Goal: Task Accomplishment & Management: Use online tool/utility

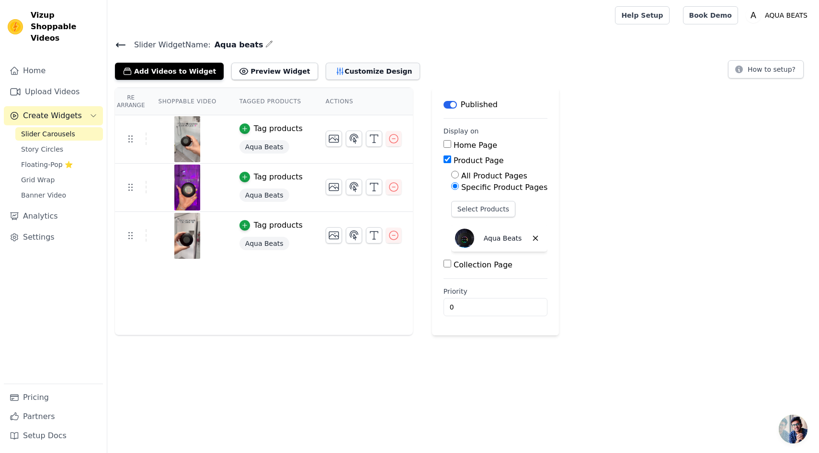
click at [348, 70] on button "Customize Design" at bounding box center [373, 71] width 94 height 17
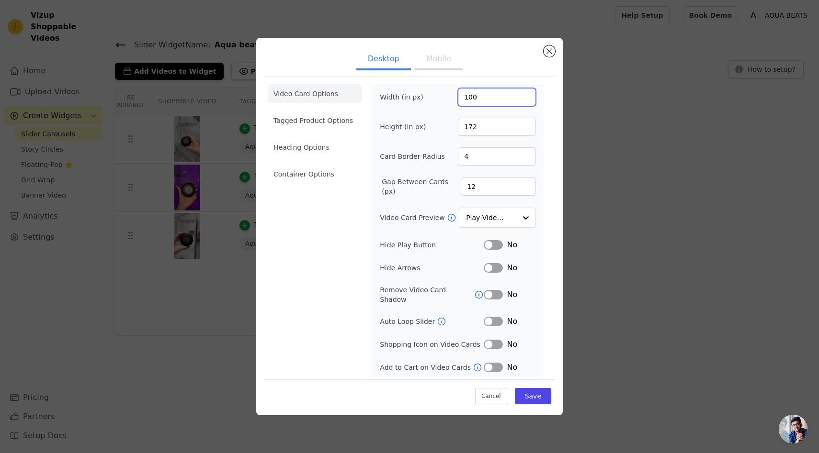
click at [482, 103] on input "100" at bounding box center [497, 97] width 78 height 18
click at [466, 99] on input "100" at bounding box center [497, 97] width 78 height 18
click at [476, 130] on input "172" at bounding box center [497, 127] width 78 height 18
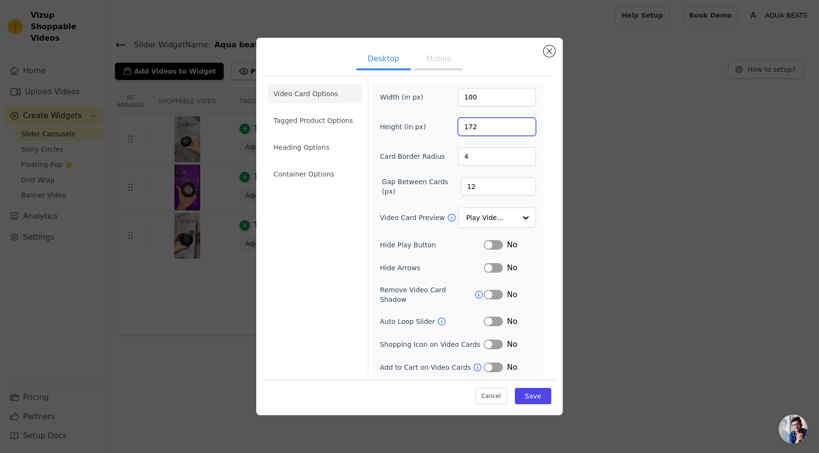
click at [476, 130] on input "172" at bounding box center [497, 127] width 78 height 18
click at [463, 130] on input "172" at bounding box center [497, 127] width 78 height 18
type input "258"
click at [471, 101] on input "100" at bounding box center [497, 97] width 78 height 18
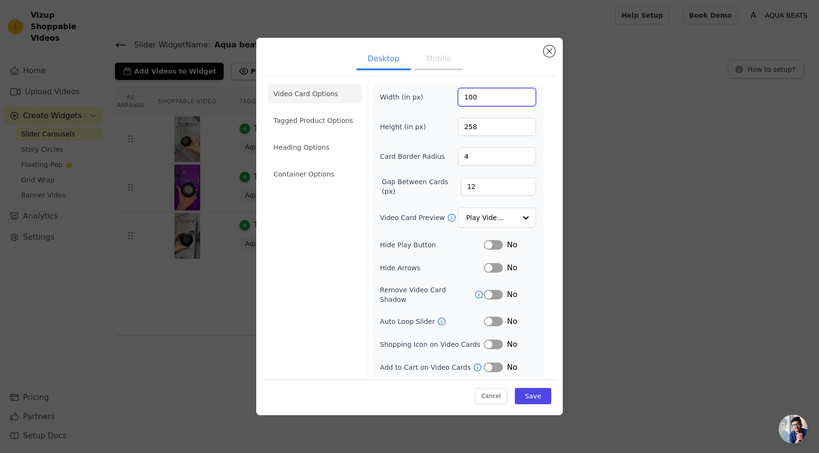
click at [471, 101] on input "100" at bounding box center [497, 97] width 78 height 18
type input "150"
click at [545, 393] on button "Save" at bounding box center [533, 396] width 36 height 16
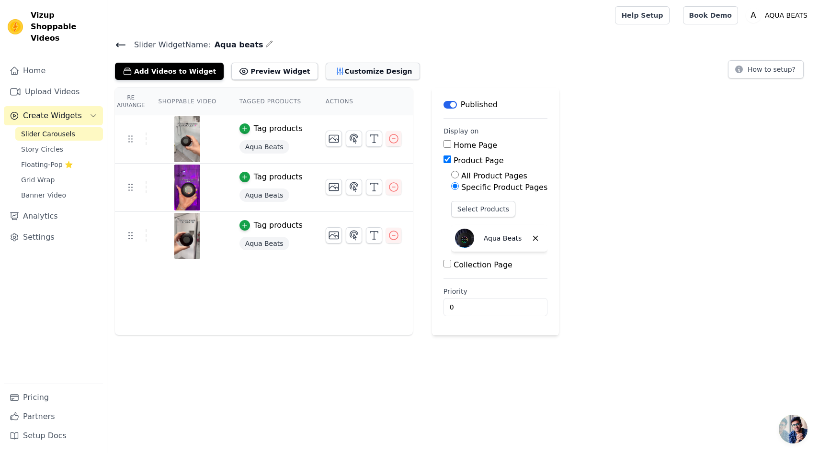
click at [353, 66] on button "Customize Design" at bounding box center [373, 71] width 94 height 17
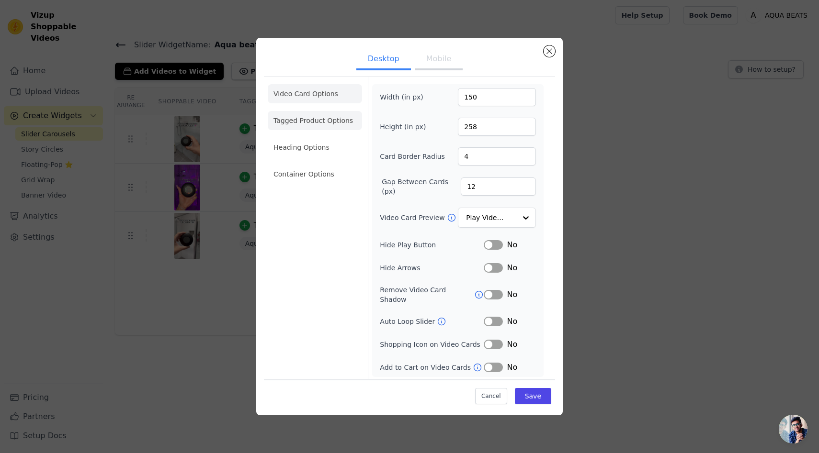
click at [314, 124] on li "Tagged Product Options" at bounding box center [315, 120] width 94 height 19
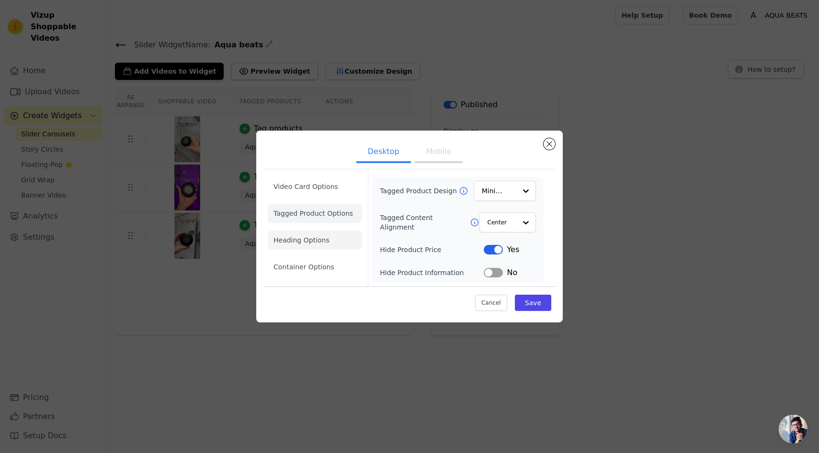
click at [305, 235] on li "Heading Options" at bounding box center [315, 240] width 94 height 19
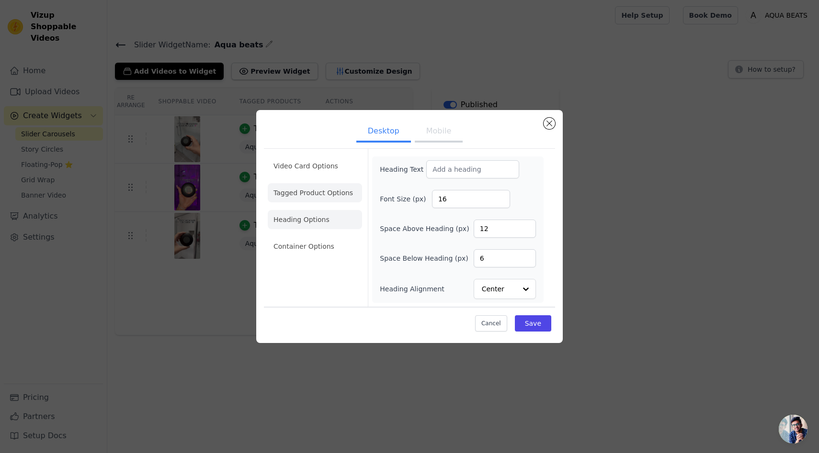
click at [317, 189] on li "Tagged Product Options" at bounding box center [315, 192] width 94 height 19
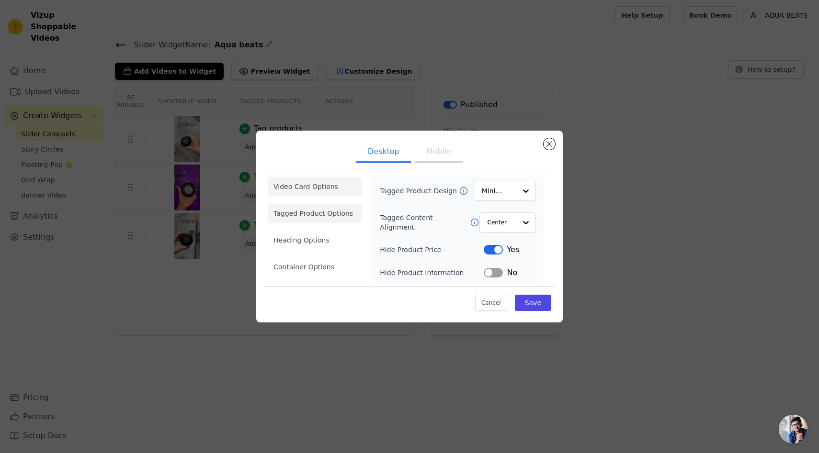
click at [316, 184] on li "Video Card Options" at bounding box center [315, 186] width 94 height 19
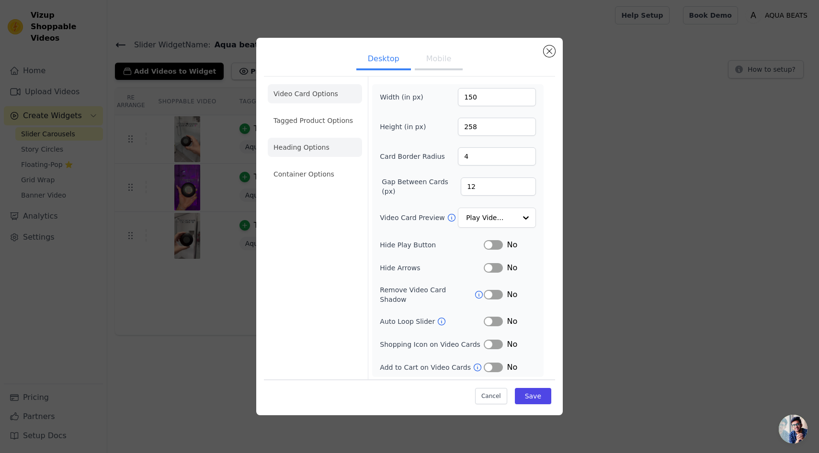
click at [316, 151] on li "Heading Options" at bounding box center [315, 147] width 94 height 19
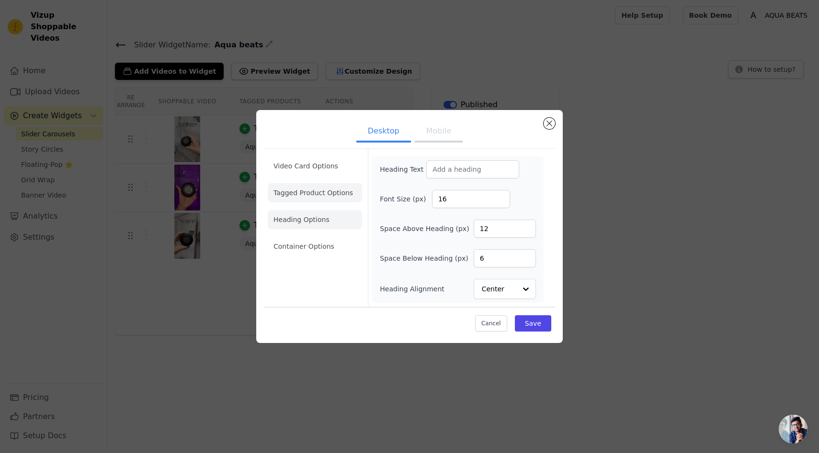
click at [311, 196] on li "Tagged Product Options" at bounding box center [315, 192] width 94 height 19
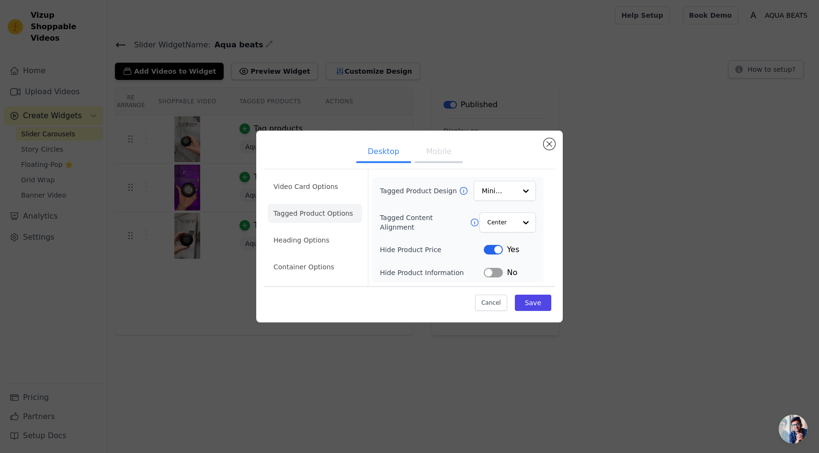
click at [437, 153] on button "Mobile" at bounding box center [439, 152] width 48 height 21
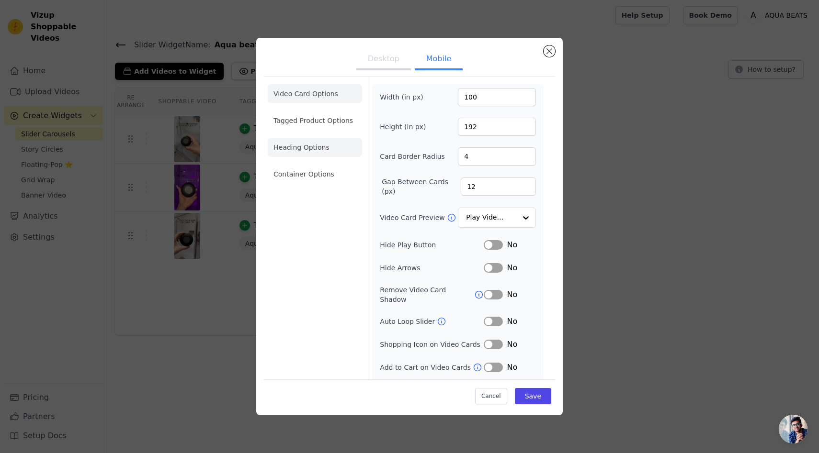
click at [304, 145] on li "Heading Options" at bounding box center [315, 147] width 94 height 19
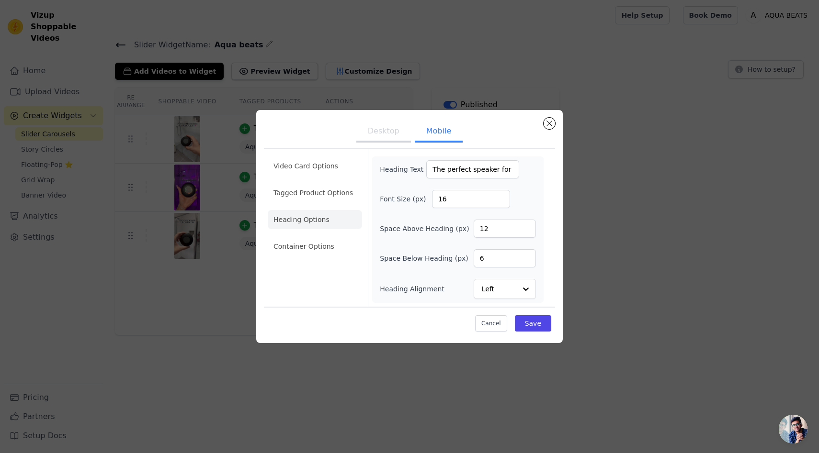
click at [318, 183] on ul "Video Card Options Tagged Product Options Heading Options Container Options" at bounding box center [315, 206] width 94 height 107
click at [318, 192] on li "Tagged Product Options" at bounding box center [315, 192] width 94 height 19
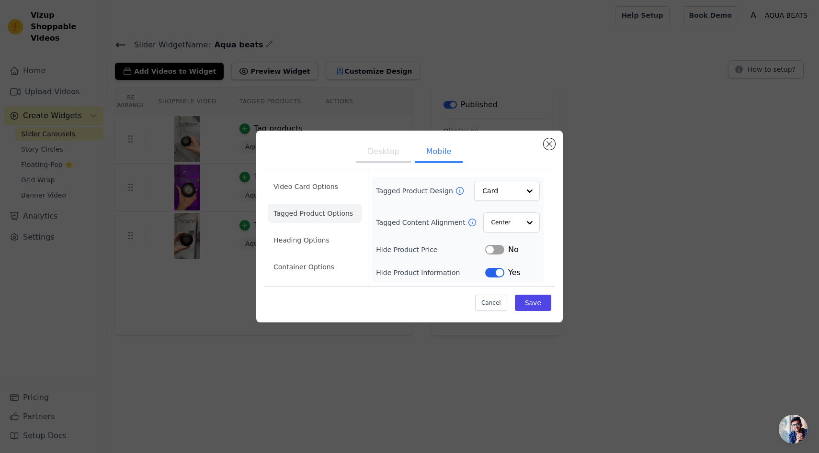
click at [389, 151] on button "Desktop" at bounding box center [383, 152] width 55 height 21
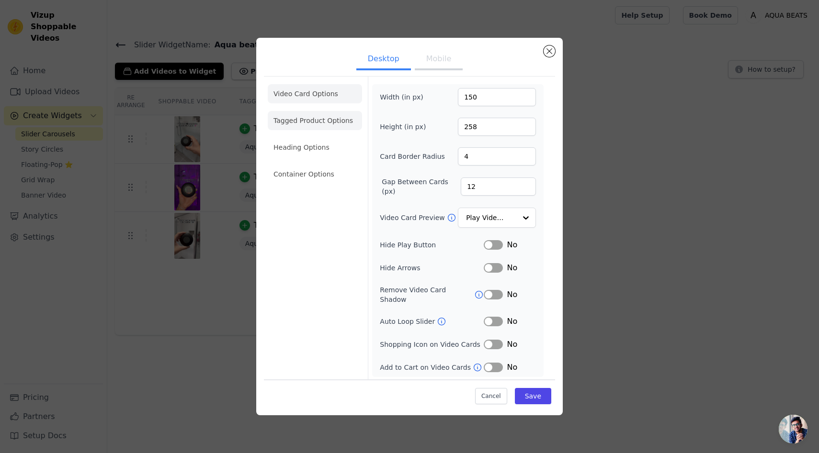
click at [309, 124] on li "Tagged Product Options" at bounding box center [315, 120] width 94 height 19
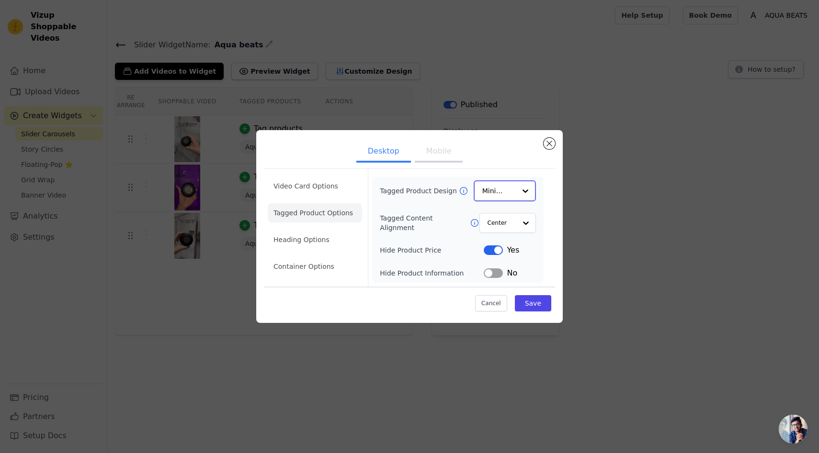
click at [501, 193] on input "Tagged Product Design" at bounding box center [499, 190] width 34 height 19
click at [505, 229] on input "Tagged Content Alignment" at bounding box center [501, 222] width 29 height 19
click at [509, 227] on input "Tagged Content Alignment" at bounding box center [501, 222] width 29 height 19
click at [488, 271] on button "Label" at bounding box center [493, 273] width 19 height 10
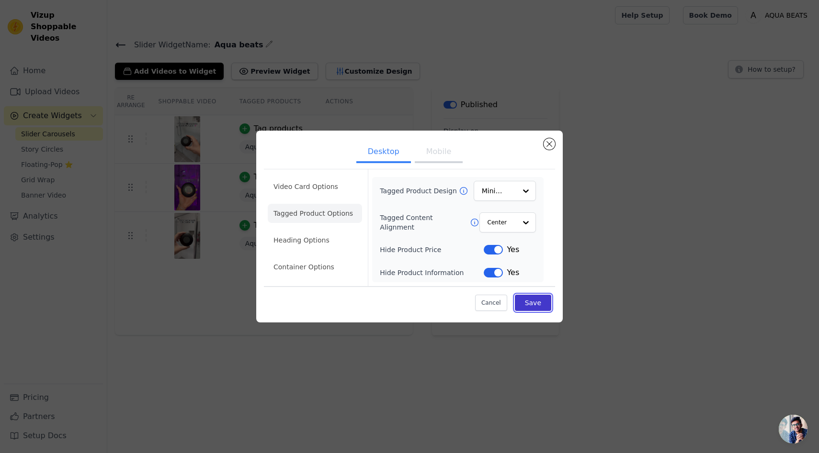
click at [539, 305] on button "Save" at bounding box center [533, 303] width 36 height 16
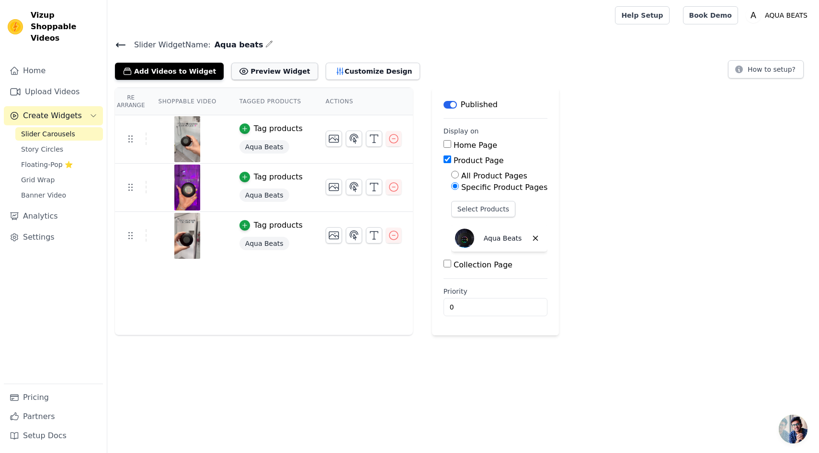
click at [249, 72] on button "Preview Widget" at bounding box center [274, 71] width 86 height 17
click at [153, 75] on button "Add Videos to Widget" at bounding box center [169, 71] width 109 height 17
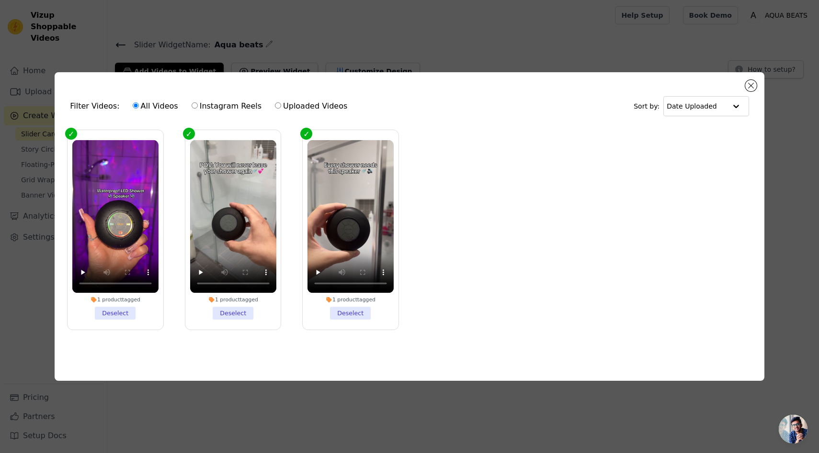
click at [275, 107] on input "Uploaded Videos" at bounding box center [278, 105] width 6 height 6
radio input "true"
click at [133, 107] on input "All Videos" at bounding box center [136, 105] width 6 height 6
radio input "true"
click at [751, 85] on button "Close modal" at bounding box center [750, 85] width 11 height 11
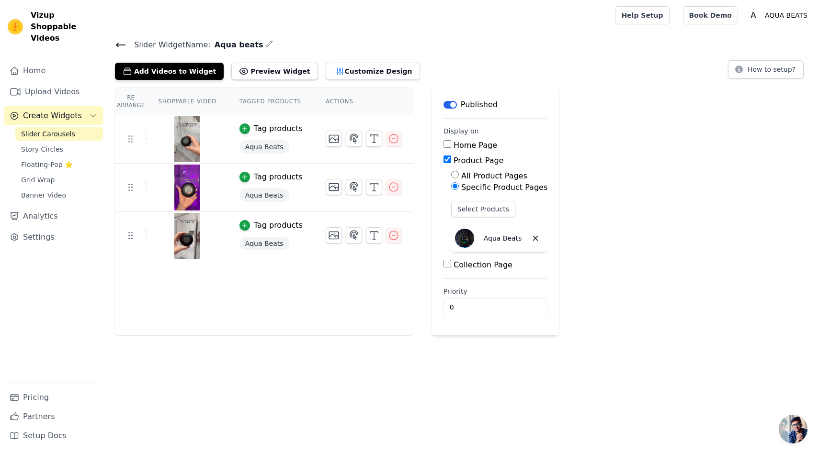
click at [124, 43] on icon at bounding box center [120, 44] width 11 height 11
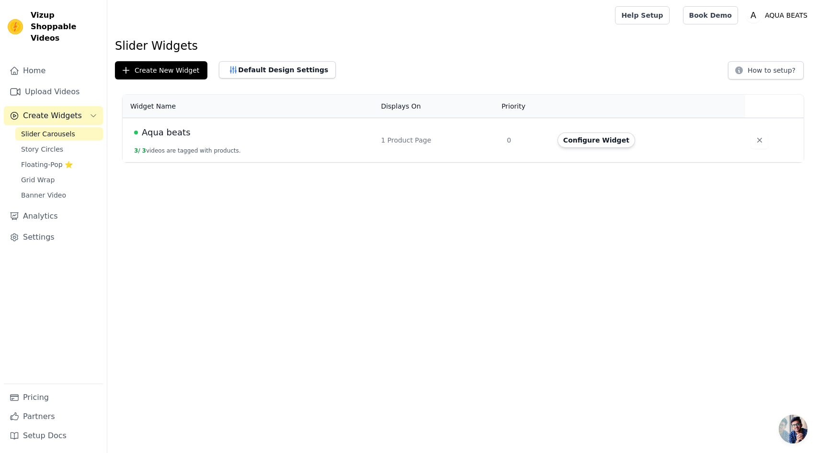
click at [245, 141] on td "Aqua beats 3 / 3 videos are tagged with products." at bounding box center [249, 140] width 252 height 45
click at [63, 82] on link "Upload Videos" at bounding box center [53, 91] width 99 height 19
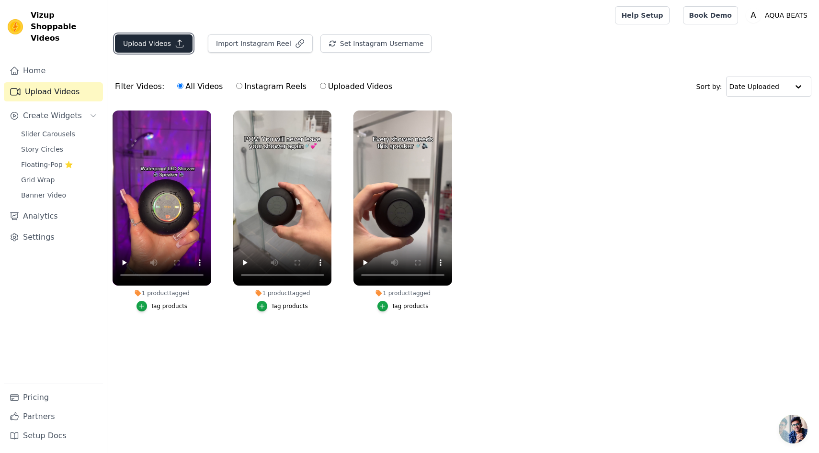
click at [170, 49] on button "Upload Videos" at bounding box center [154, 43] width 78 height 18
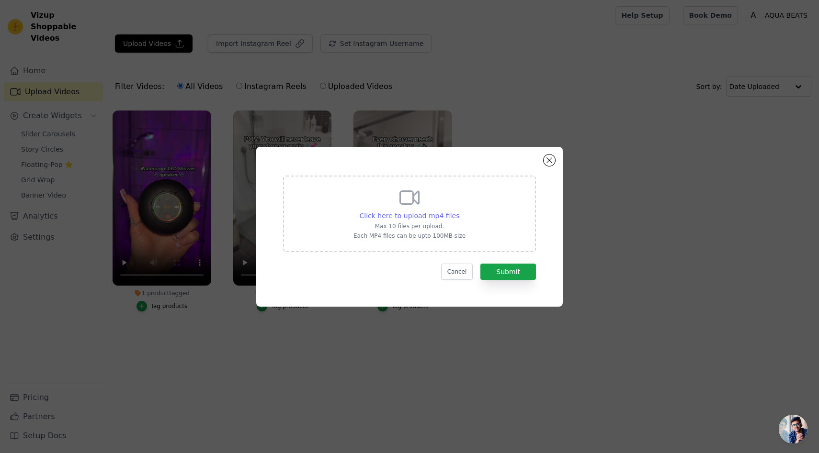
click at [417, 216] on span "Click here to upload mp4 files" at bounding box center [410, 216] width 100 height 8
click at [459, 211] on input "Click here to upload mp4 files Max 10 files per upload. Each MP4 files can be u…" at bounding box center [459, 211] width 0 height 0
type input "C:\fakepath\15-11 Aqua Ad 6 (1).mp4"
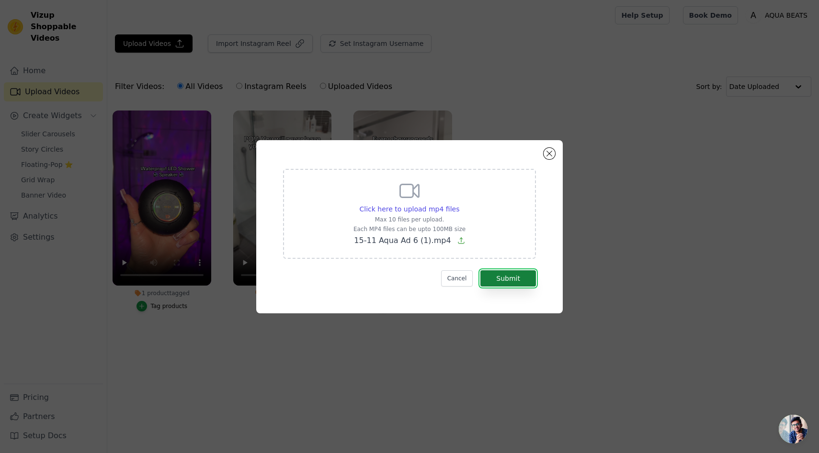
click at [515, 276] on button "Submit" at bounding box center [508, 279] width 56 height 16
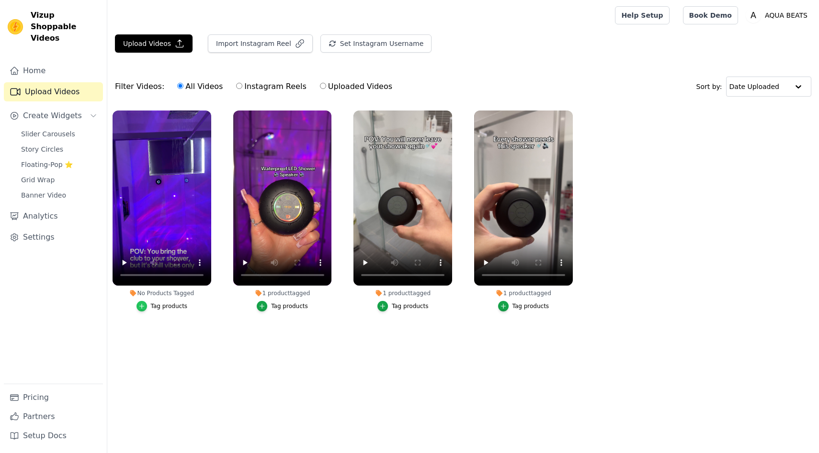
click at [143, 305] on icon "button" at bounding box center [141, 306] width 4 height 4
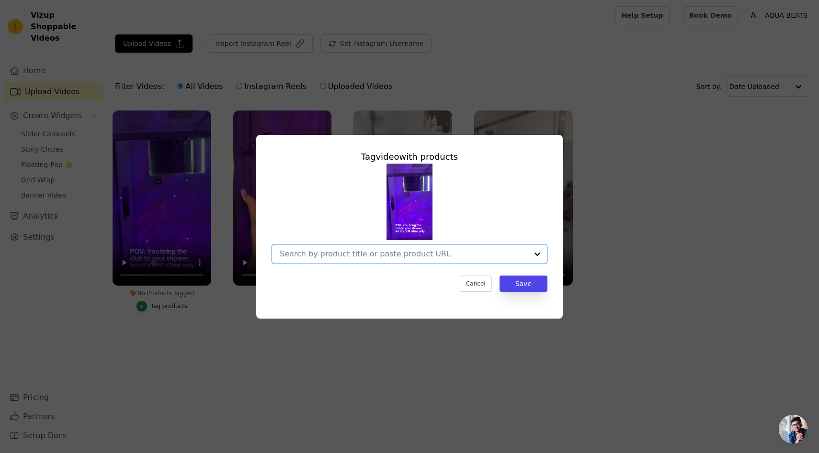
click at [406, 255] on input "No Products Tagged Tag video with products Option undefined, selected. Select i…" at bounding box center [404, 253] width 248 height 9
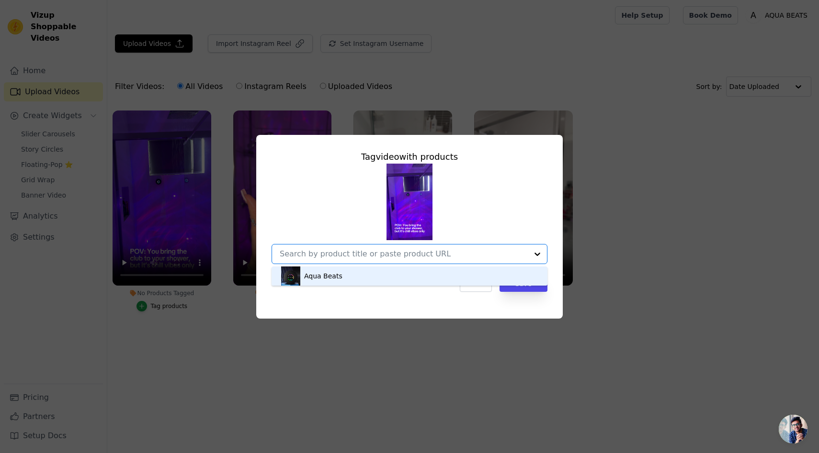
click at [371, 280] on div "Aqua Beats" at bounding box center [409, 276] width 257 height 19
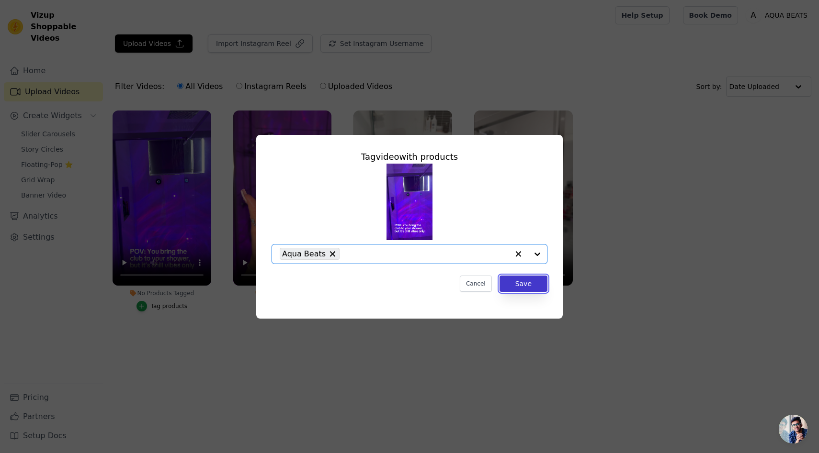
click at [525, 287] on button "Save" at bounding box center [523, 284] width 48 height 16
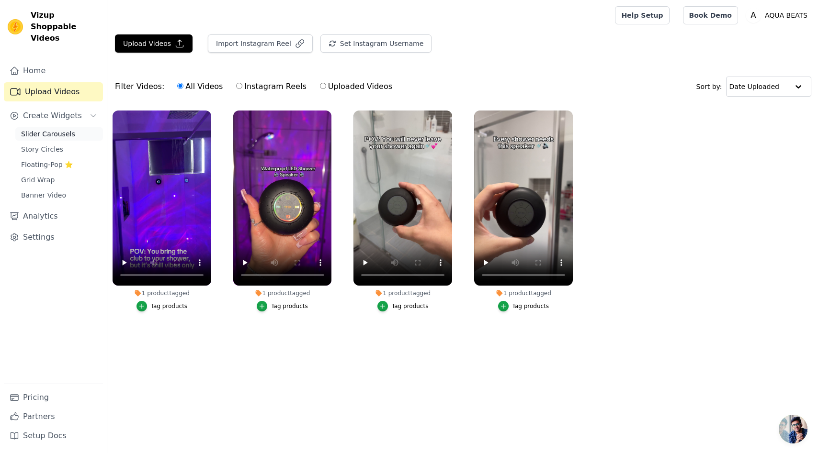
click at [66, 129] on span "Slider Carousels" at bounding box center [48, 134] width 54 height 10
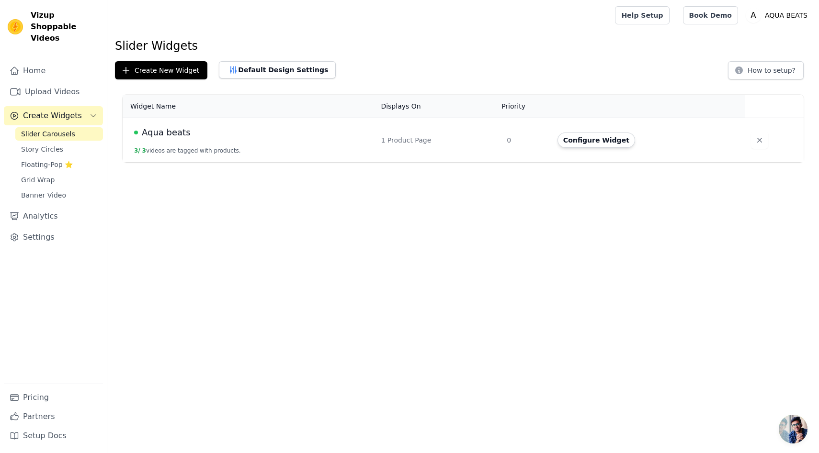
click at [170, 131] on span "Aqua beats" at bounding box center [166, 132] width 49 height 13
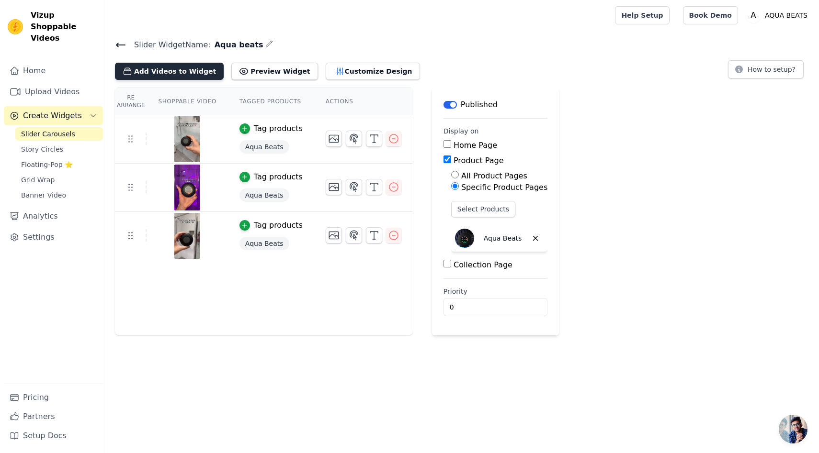
click at [176, 66] on button "Add Videos to Widget" at bounding box center [169, 71] width 109 height 17
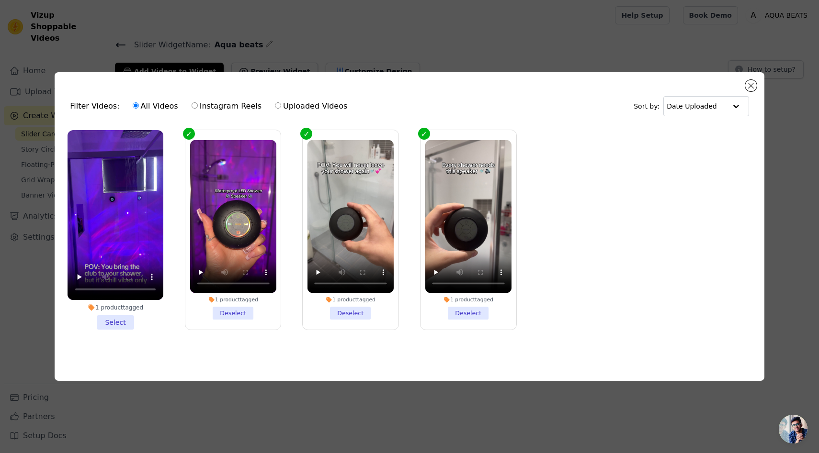
click at [128, 324] on li "1 product tagged Select" at bounding box center [116, 230] width 96 height 200
click at [0, 0] on input "1 product tagged Select" at bounding box center [0, 0] width 0 height 0
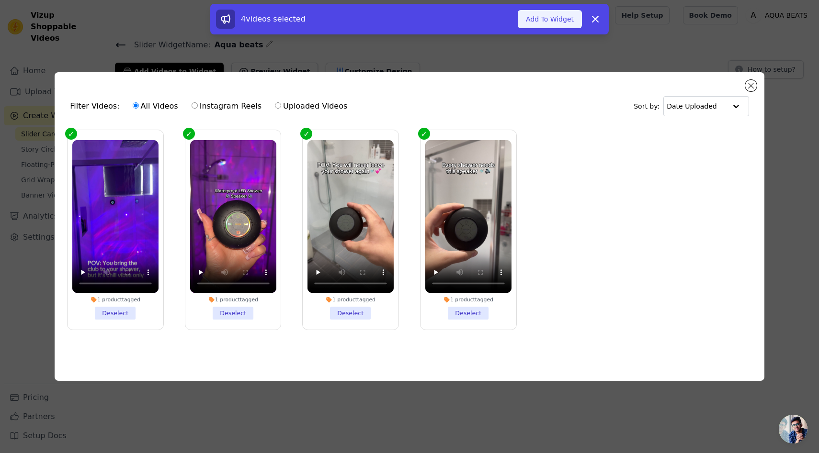
click at [537, 19] on button "Add To Widget" at bounding box center [550, 19] width 64 height 18
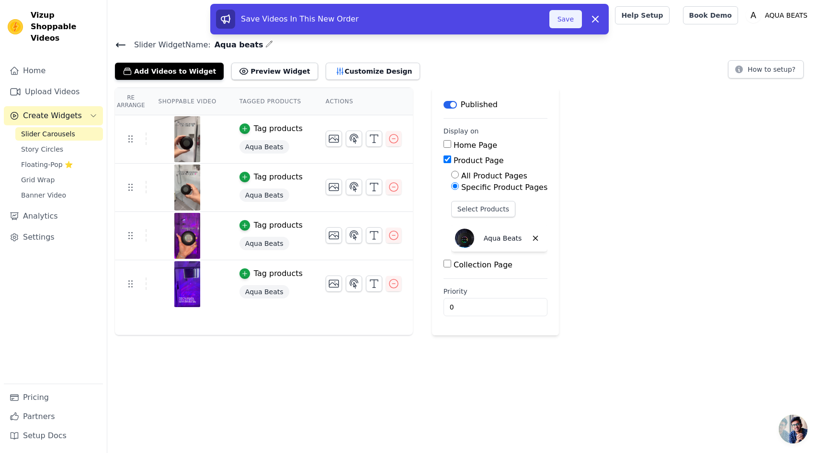
click at [569, 18] on button "Save" at bounding box center [565, 19] width 33 height 18
